Goal: Information Seeking & Learning: Find specific fact

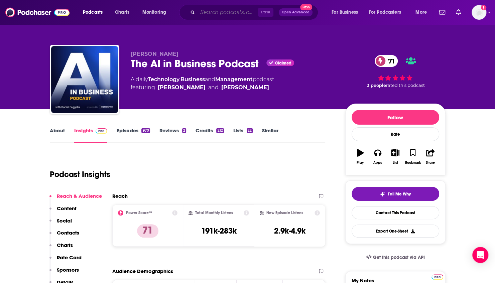
click at [212, 11] on input "Search podcasts, credits, & more..." at bounding box center [227, 12] width 60 height 11
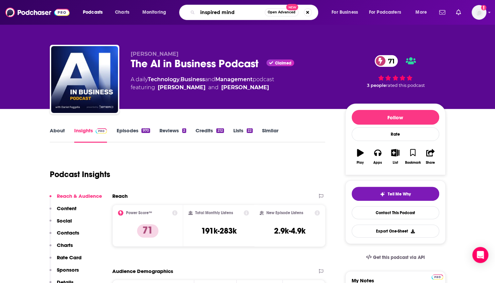
type input "inspired minds"
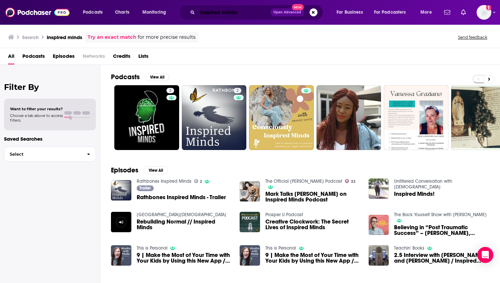
click at [244, 11] on input "inspired minds" at bounding box center [233, 12] width 73 height 11
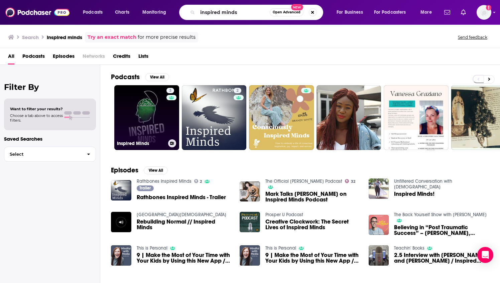
click at [150, 119] on link "3 Inspired Minds" at bounding box center [146, 117] width 65 height 65
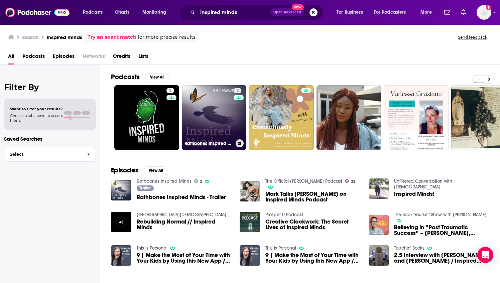
click at [205, 103] on link "2 Rathbones Inspired Minds" at bounding box center [214, 117] width 65 height 65
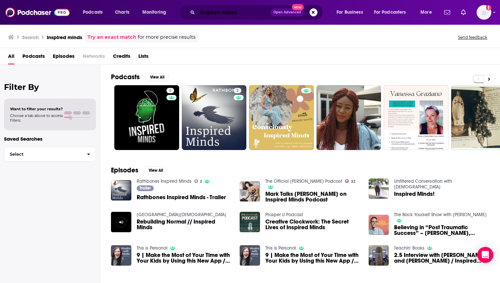
click at [250, 10] on input "inspired minds" at bounding box center [233, 12] width 73 height 11
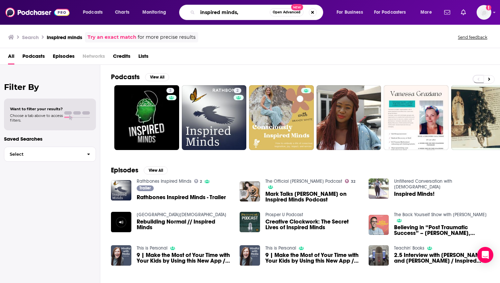
paste input "[PERSON_NAME]"
type input "inspired minds, [PERSON_NAME]"
